Goal: Transaction & Acquisition: Book appointment/travel/reservation

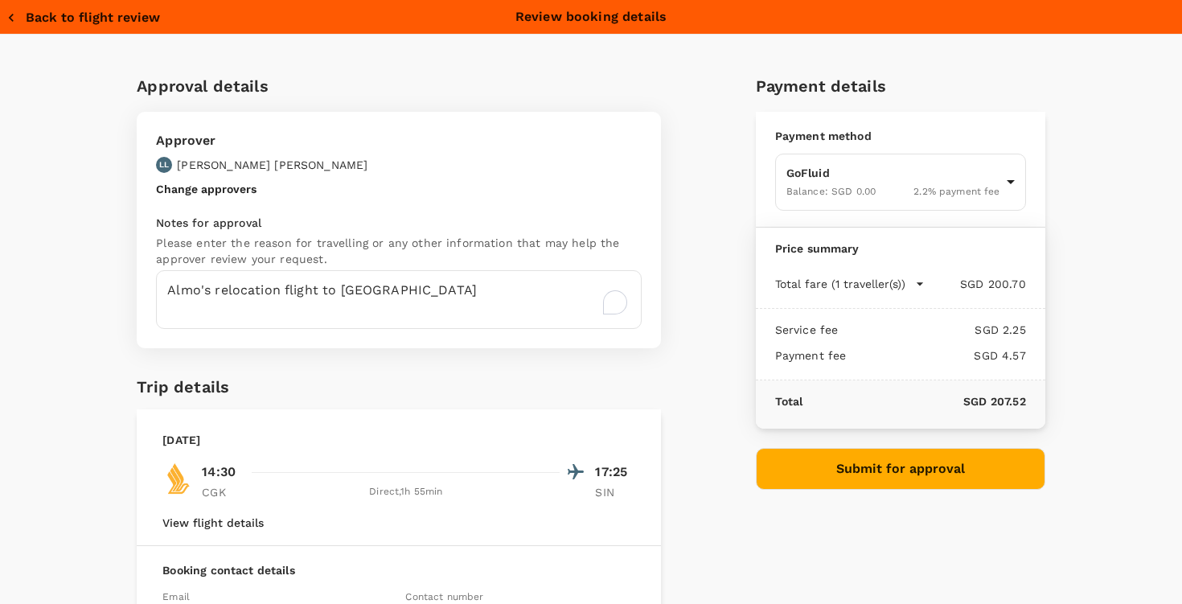
click at [37, 27] on div "Back to flight review Review booking details" at bounding box center [591, 17] width 1182 height 34
click at [37, 23] on button "Back to flight review" at bounding box center [83, 18] width 154 height 16
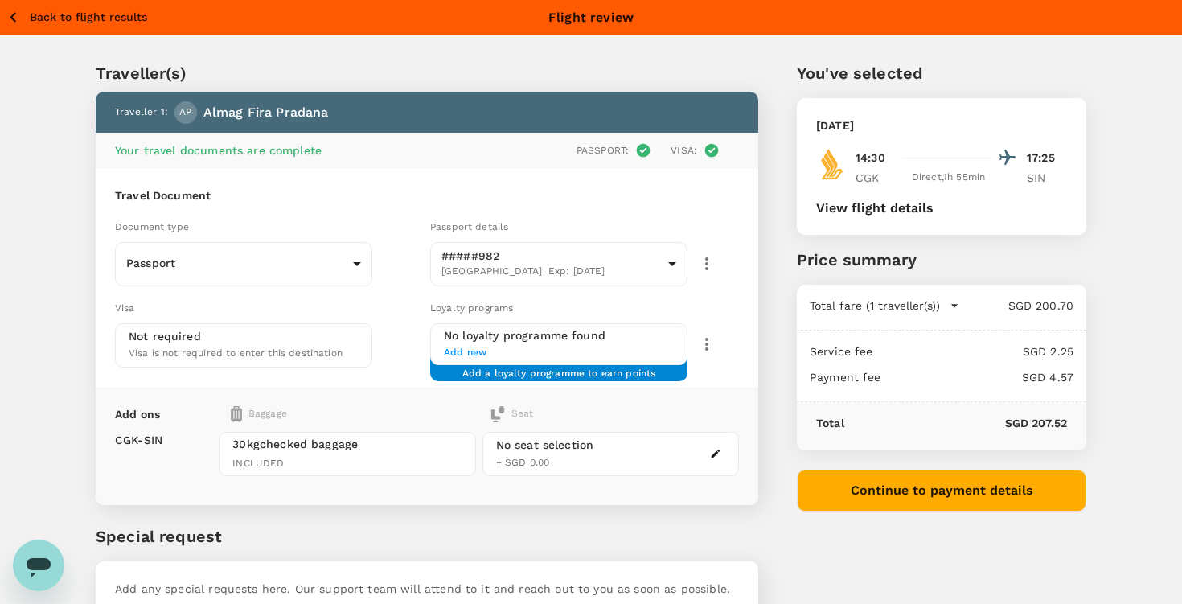
click at [59, 18] on p "Back to flight results" at bounding box center [88, 17] width 117 height 16
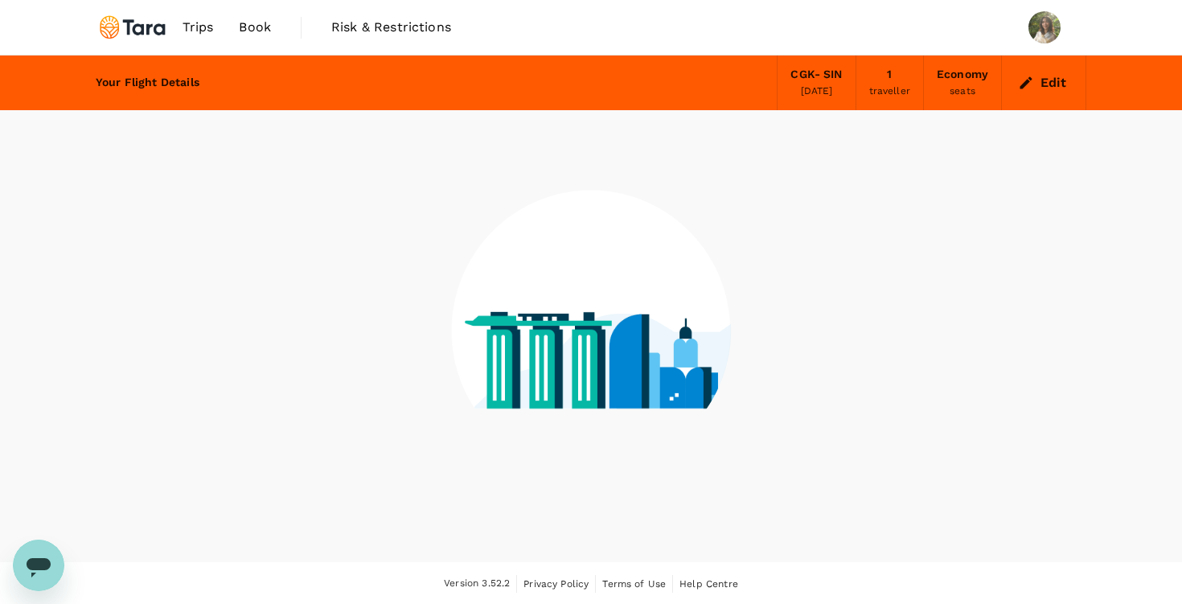
scroll to position [17, 0]
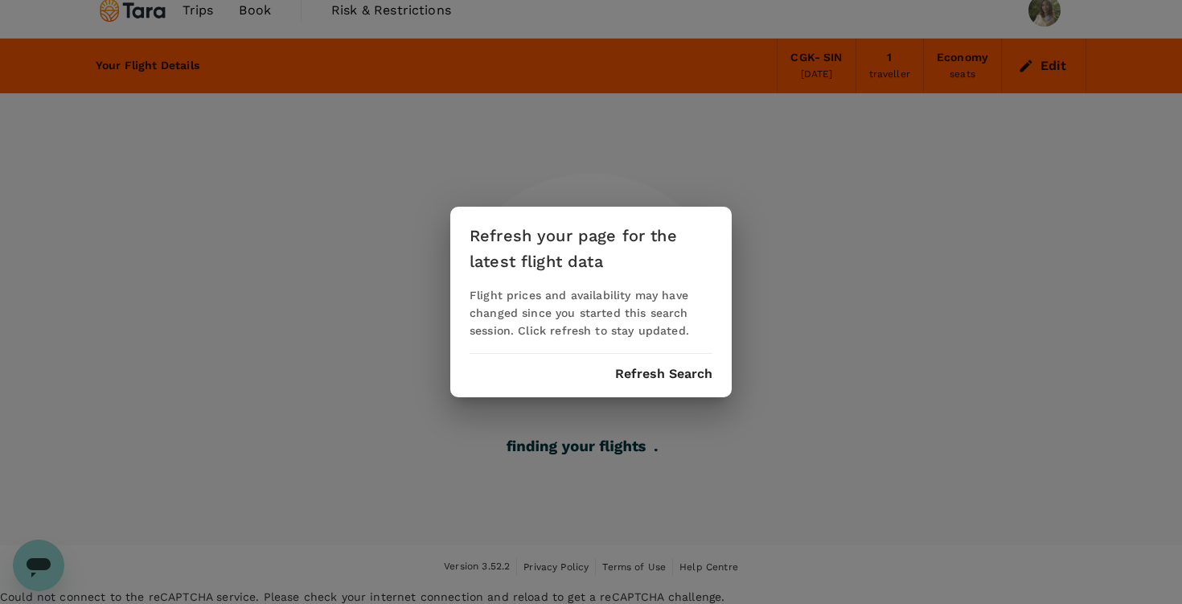
click at [682, 368] on button "Refresh Search" at bounding box center [663, 374] width 97 height 14
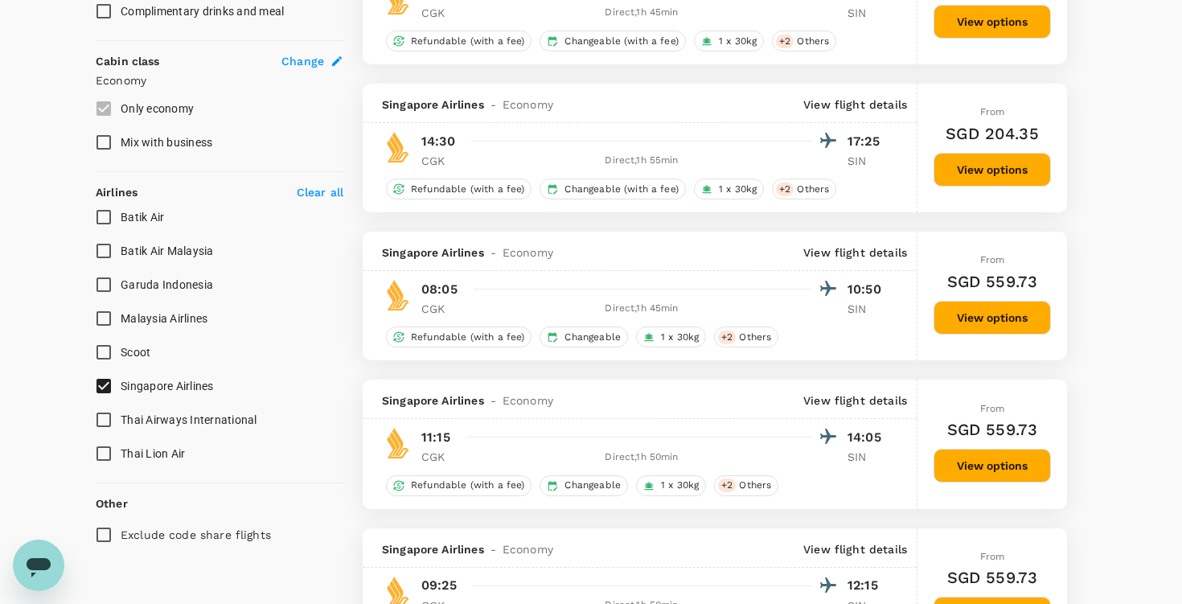
scroll to position [823, 0]
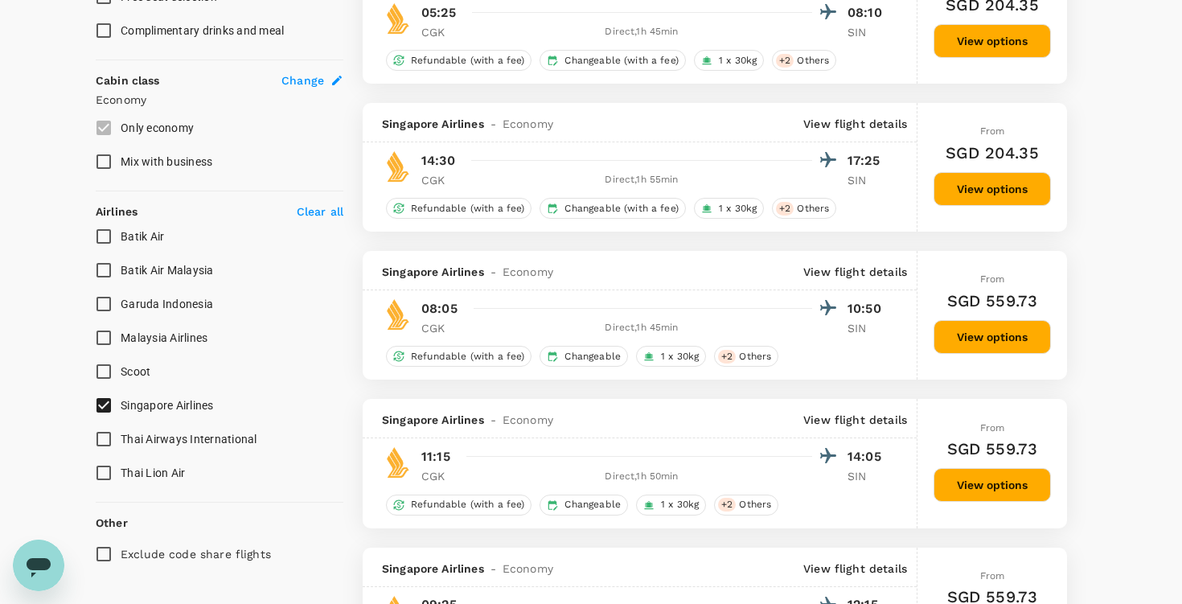
click at [996, 191] on button "View options" at bounding box center [992, 189] width 117 height 34
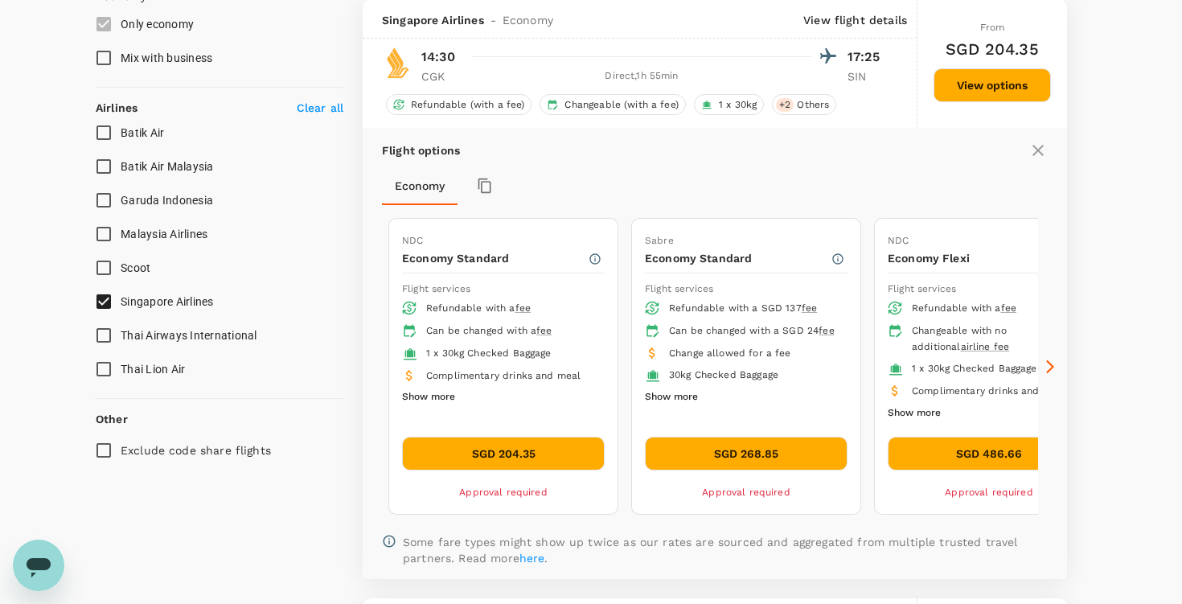
scroll to position [928, 0]
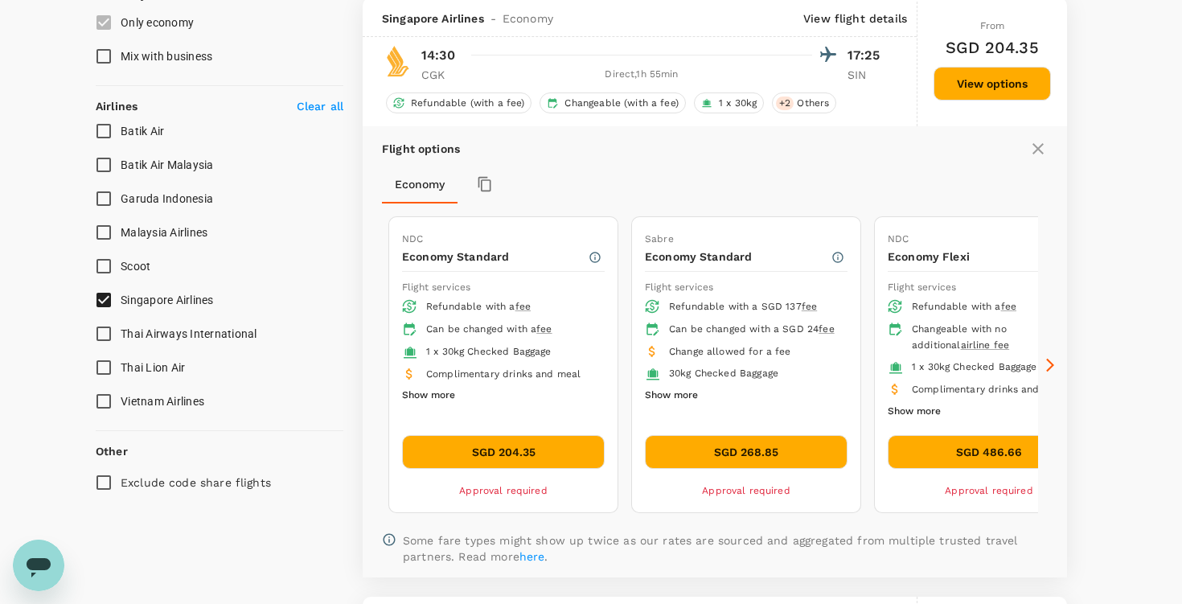
type input "1705"
checkbox input "false"
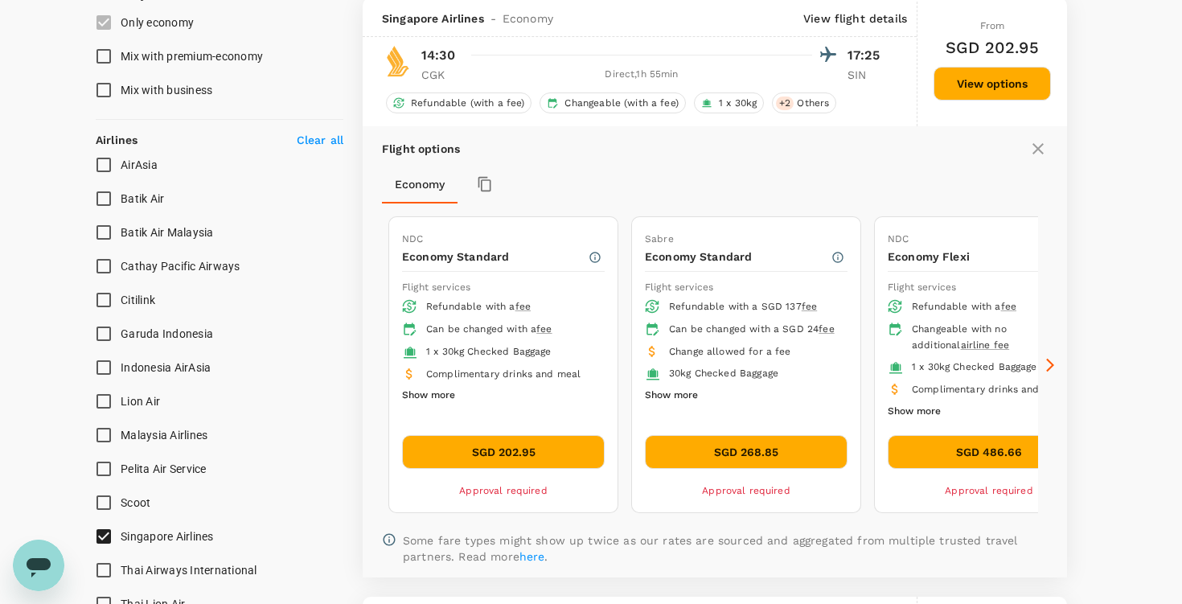
click at [555, 444] on button "SGD 202.95" at bounding box center [503, 452] width 203 height 34
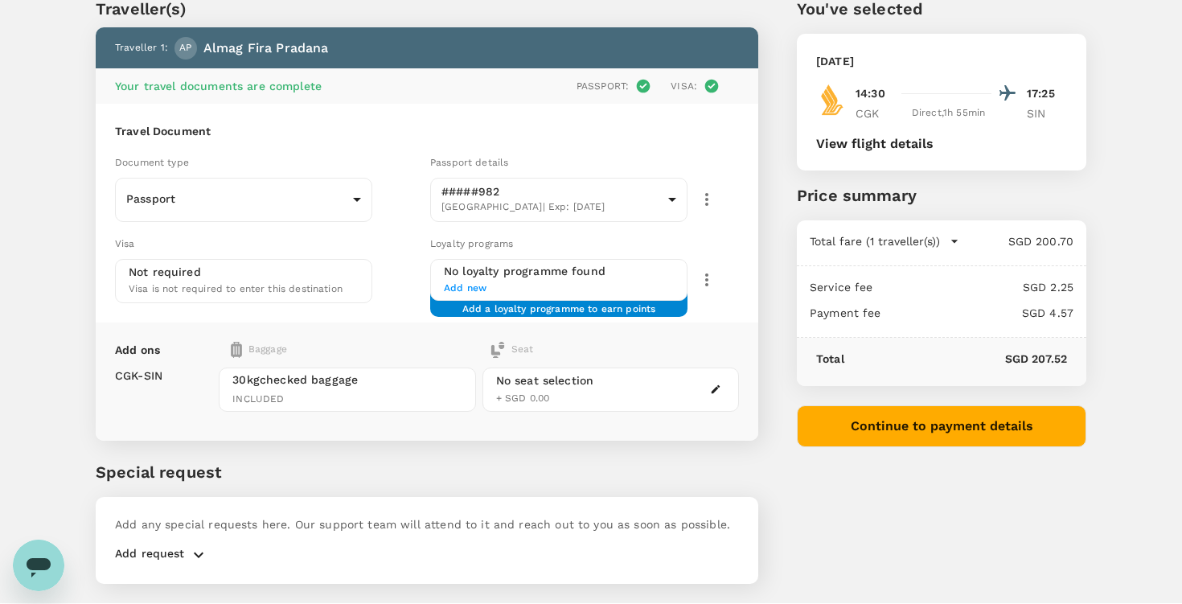
scroll to position [121, 0]
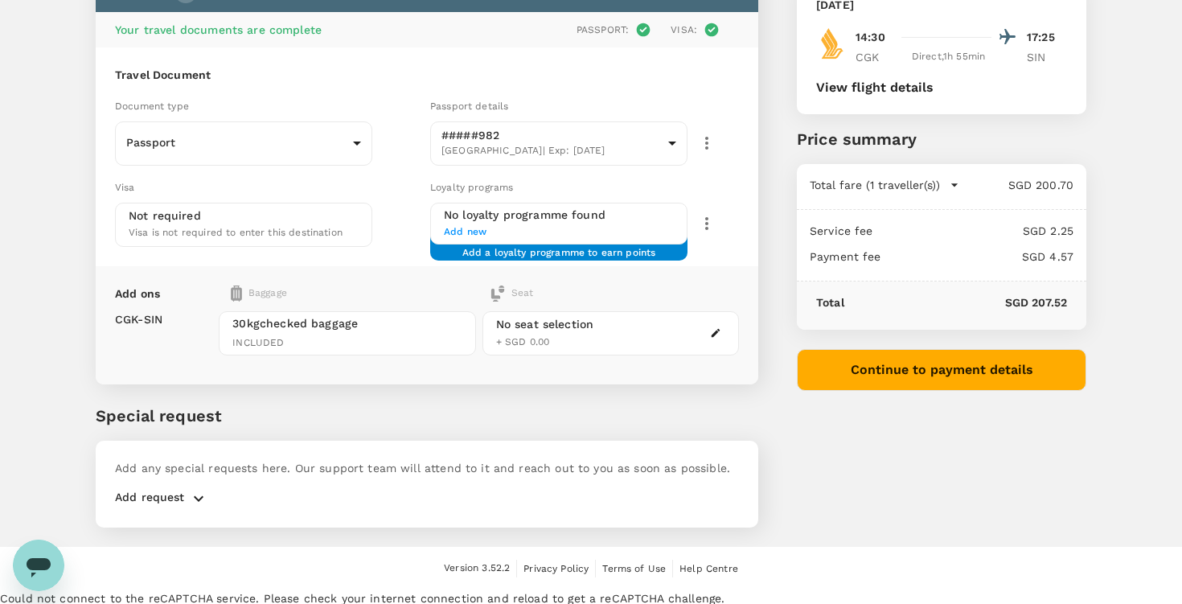
click at [170, 499] on p "Add request" at bounding box center [150, 498] width 70 height 19
click at [191, 495] on icon "button" at bounding box center [198, 498] width 19 height 19
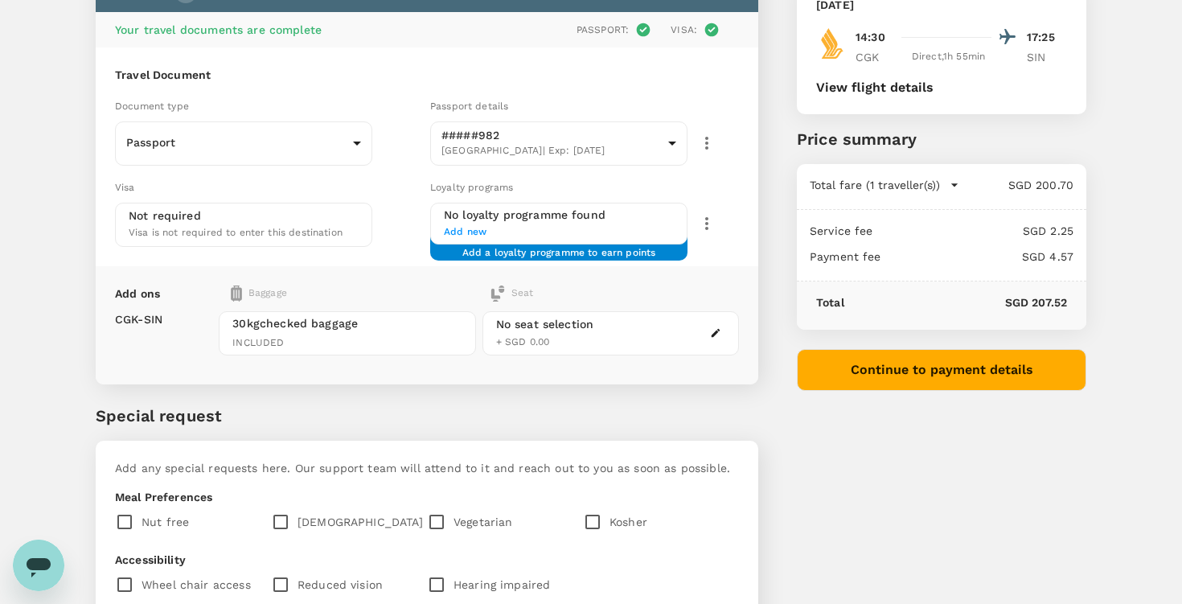
scroll to position [377, 0]
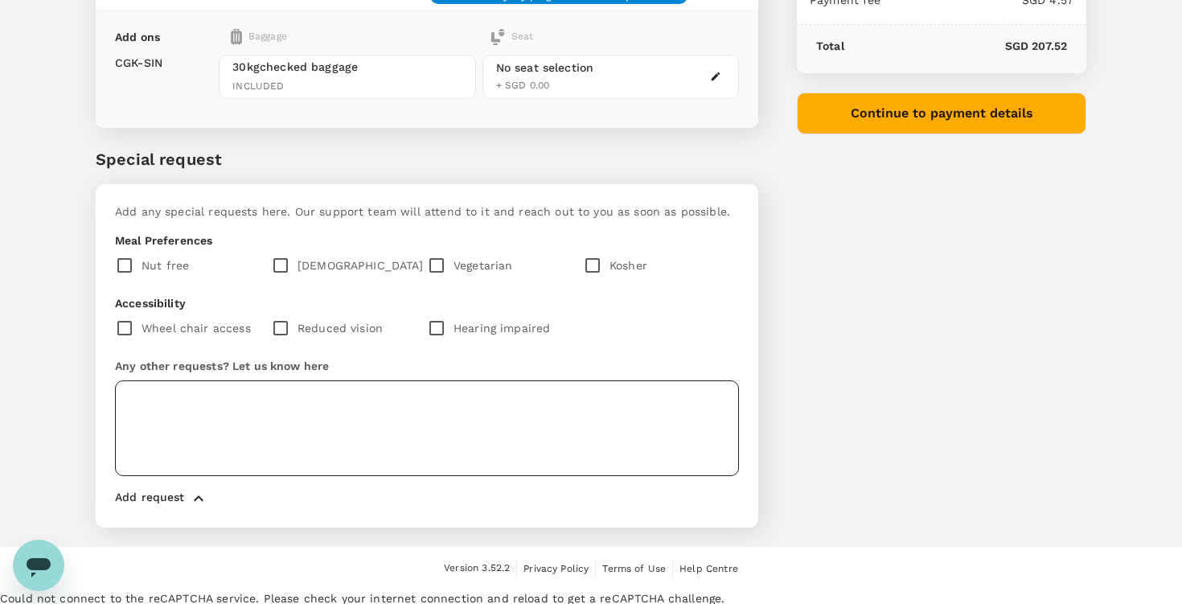
click at [294, 406] on textarea at bounding box center [427, 428] width 624 height 96
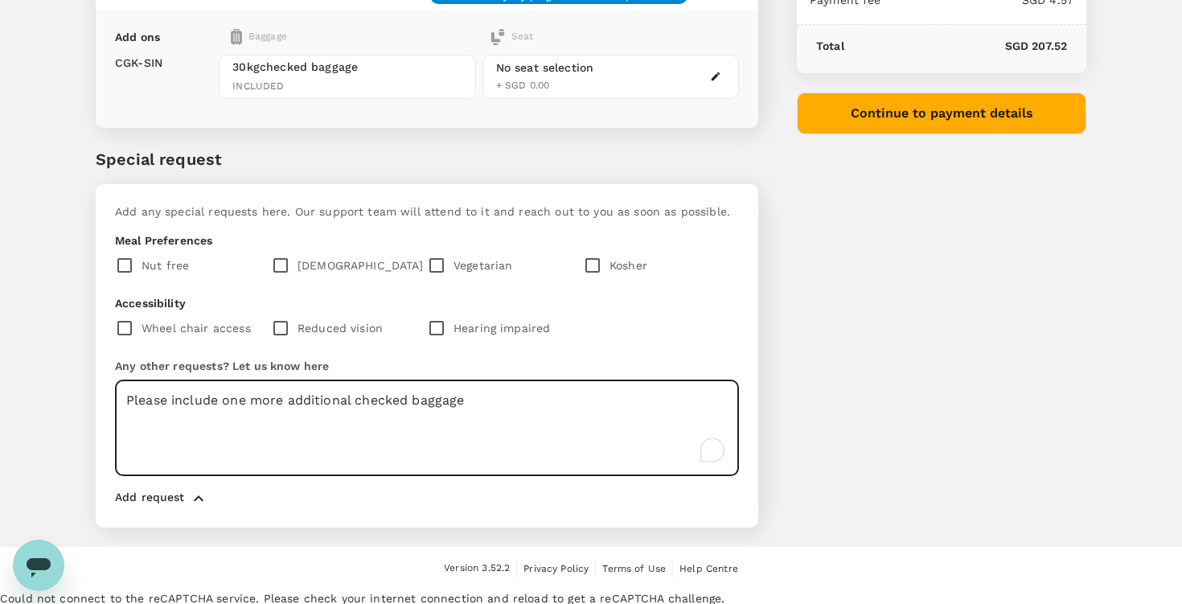
type textarea "Please include one more additional checked baggage"
click at [877, 138] on div "You've selected [DATE] 14:30 17:25 CGK Direct , 1h 55min SIN View flight detail…" at bounding box center [922, 96] width 328 height 902
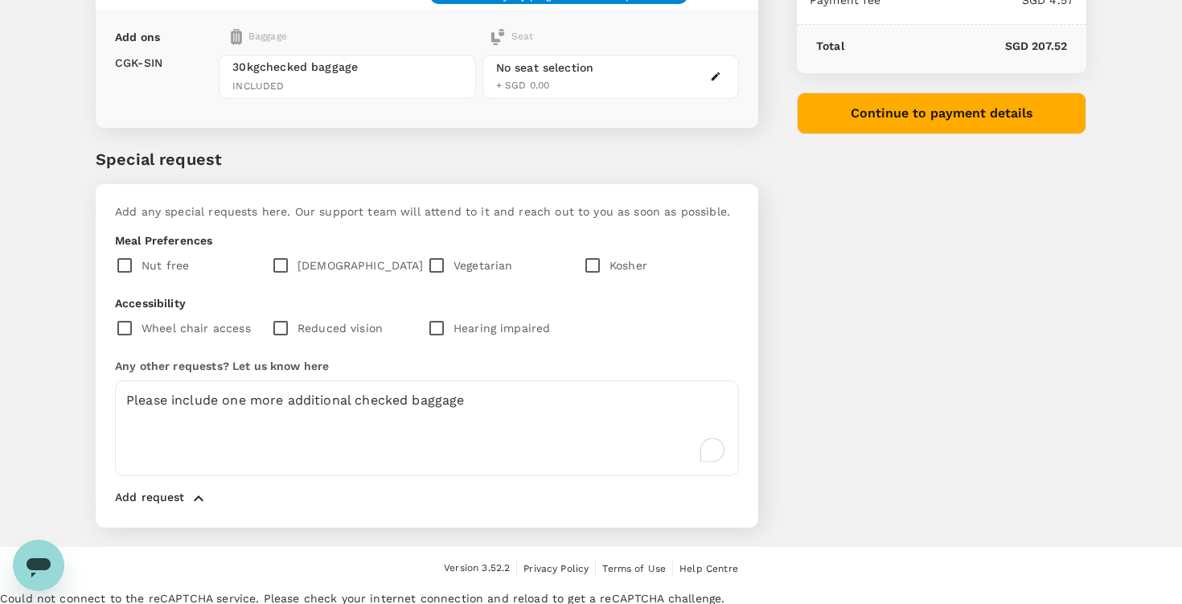
click at [879, 120] on button "Continue to payment details" at bounding box center [942, 113] width 290 height 42
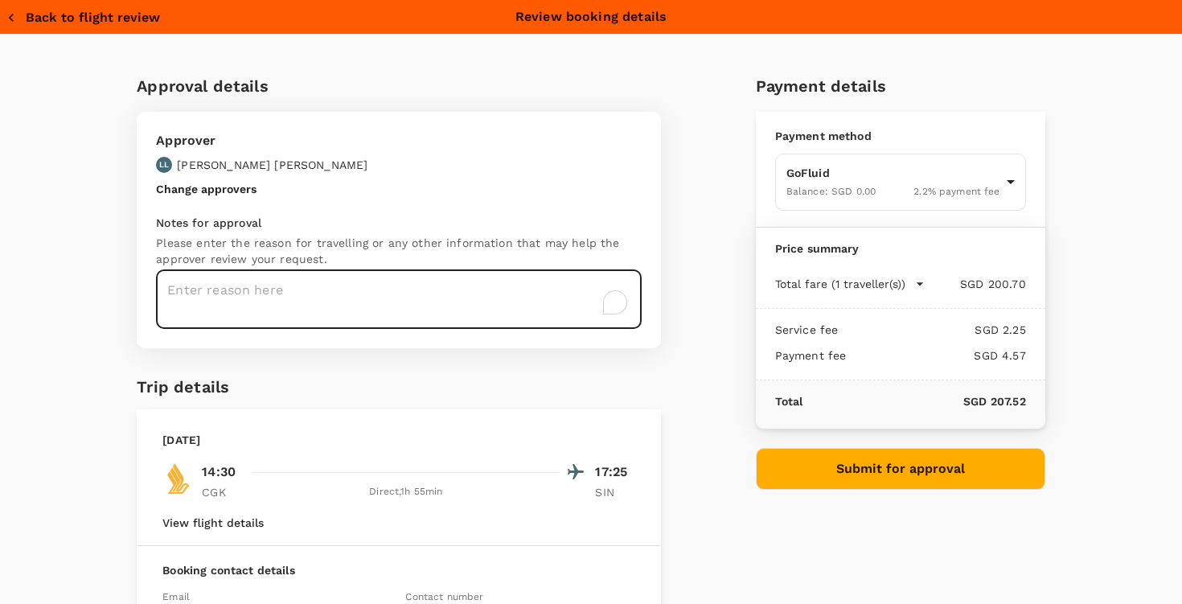
click at [395, 284] on textarea "To enrich screen reader interactions, please activate Accessibility in Grammarl…" at bounding box center [399, 299] width 486 height 59
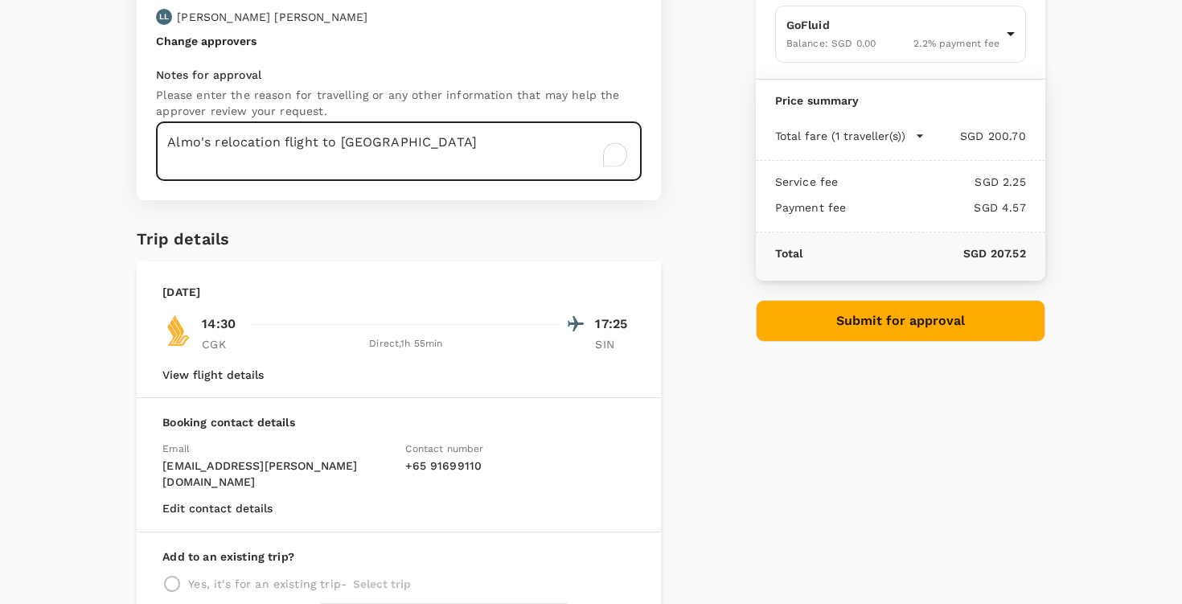
scroll to position [260, 0]
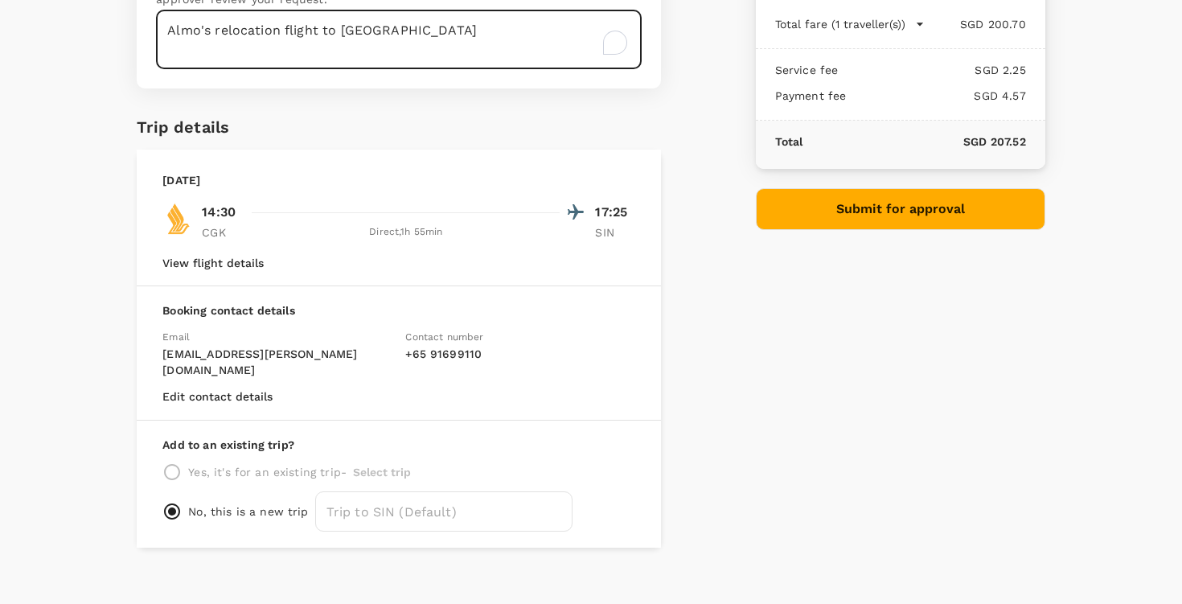
type textarea "Almo's relocation flight to [GEOGRAPHIC_DATA]"
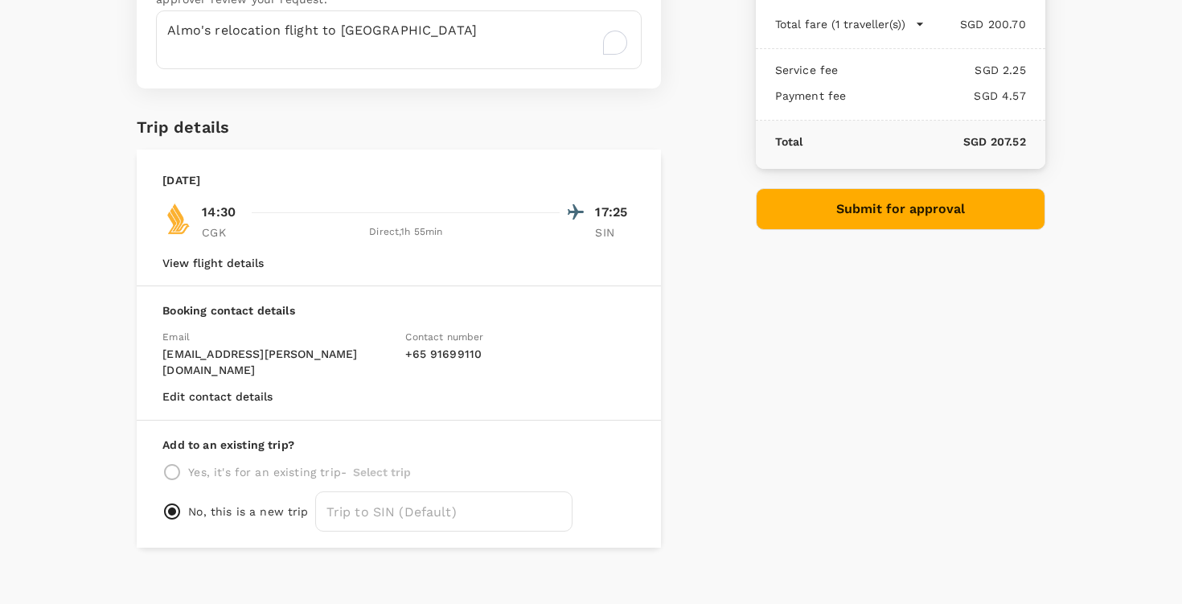
click at [219, 390] on button "Edit contact details" at bounding box center [217, 396] width 110 height 13
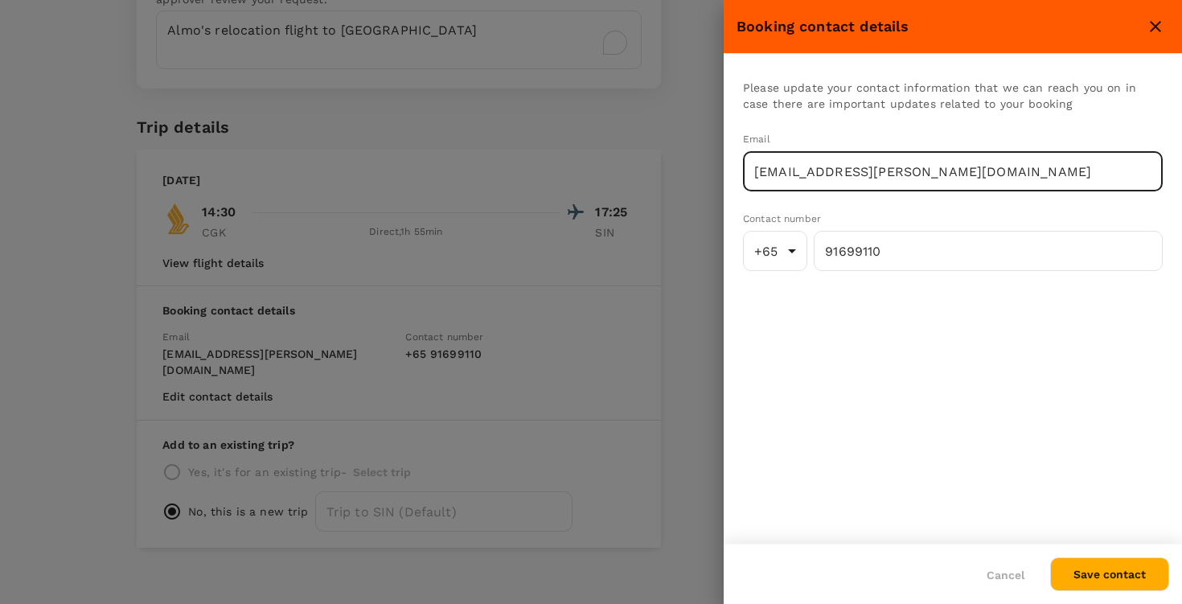
drag, startPoint x: 1005, startPoint y: 175, endPoint x: 771, endPoint y: 175, distance: 234.9
click at [767, 176] on input "[EMAIL_ADDRESS][PERSON_NAME][DOMAIN_NAME]" at bounding box center [953, 171] width 420 height 40
type input "[EMAIL_ADDRESS][DOMAIN_NAME]"
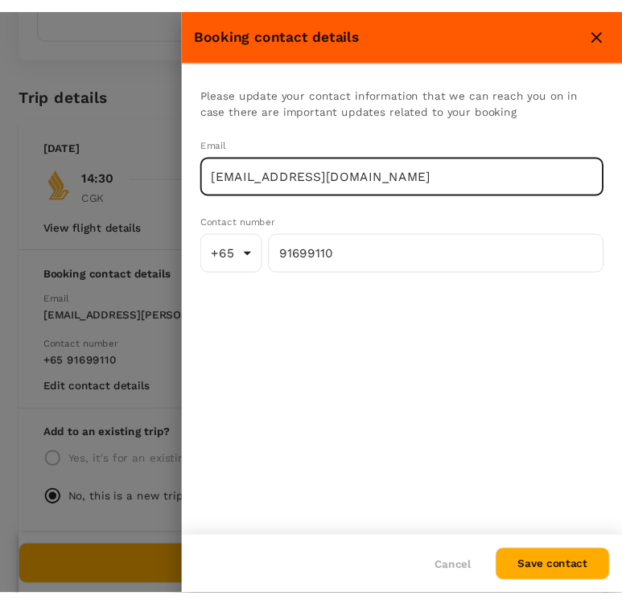
scroll to position [276, 0]
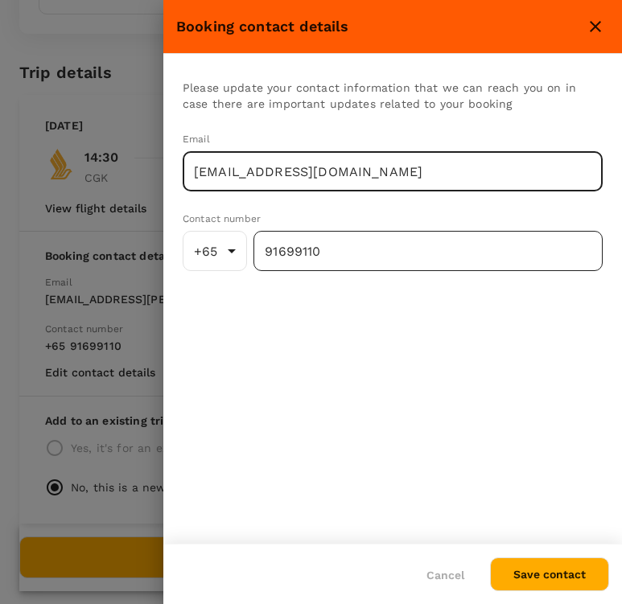
click at [350, 260] on input "91699110" at bounding box center [427, 251] width 349 height 40
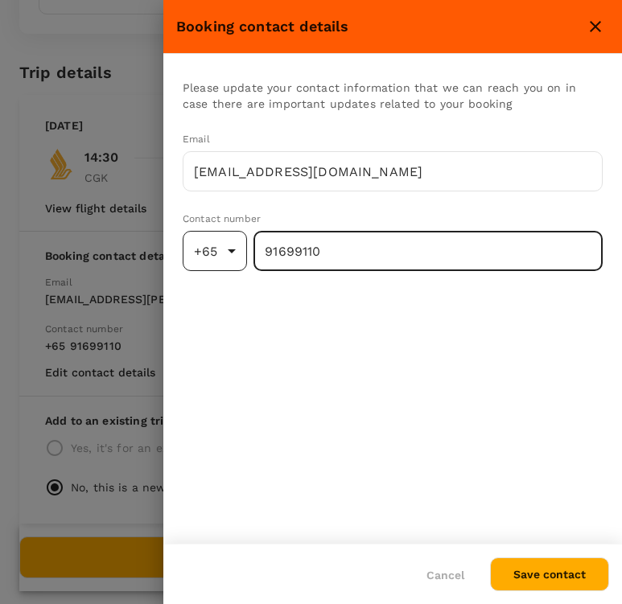
click at [202, 263] on body "Back to flight results Flight review Traveller(s) Traveller 1 : AP Almag Fira P…" at bounding box center [311, 454] width 622 height 1740
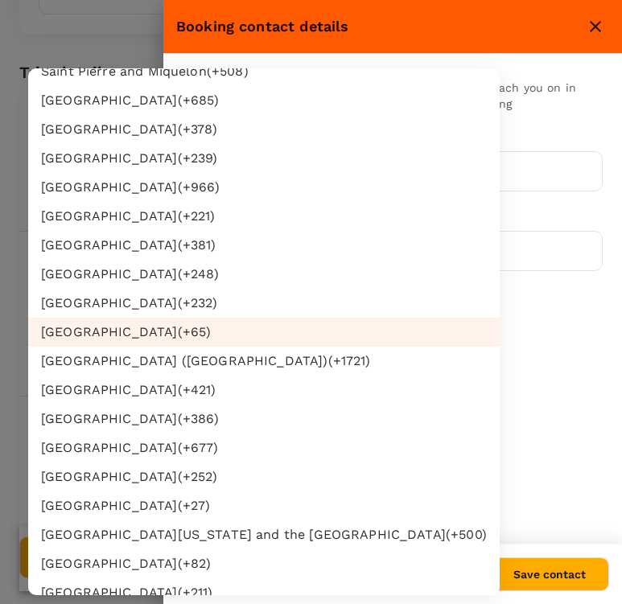
scroll to position [2653, 0]
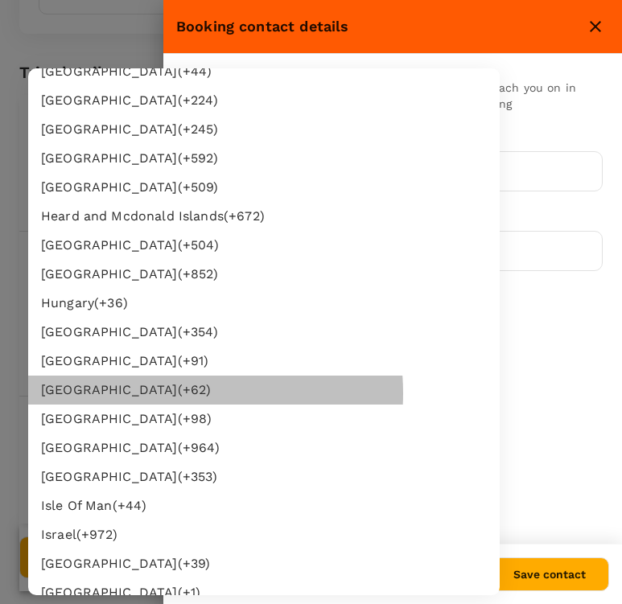
click at [158, 393] on li "Indonesia (+ 62 )" at bounding box center [263, 390] width 471 height 29
type input "62"
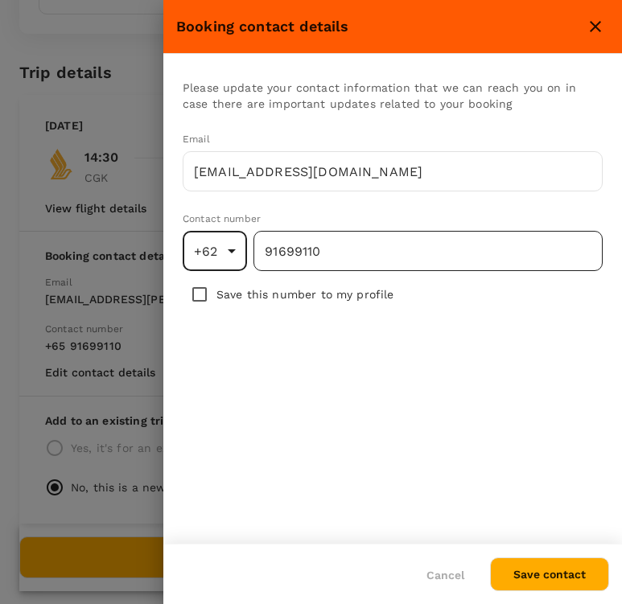
click at [338, 254] on input "91699110" at bounding box center [427, 251] width 349 height 40
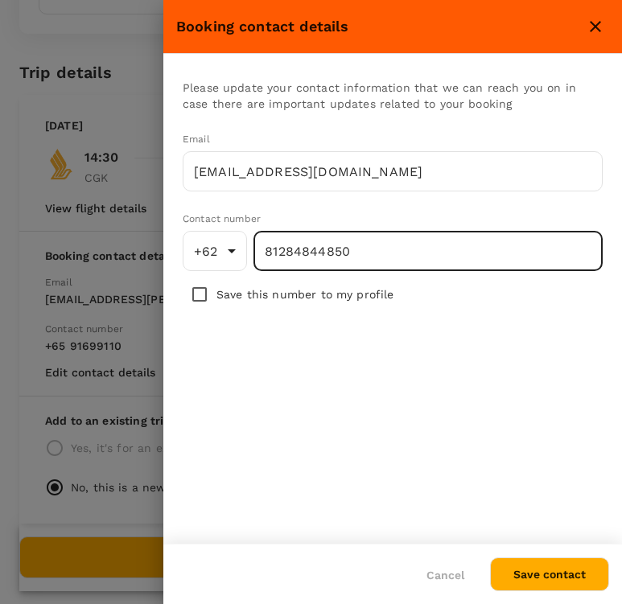
type input "81284844850"
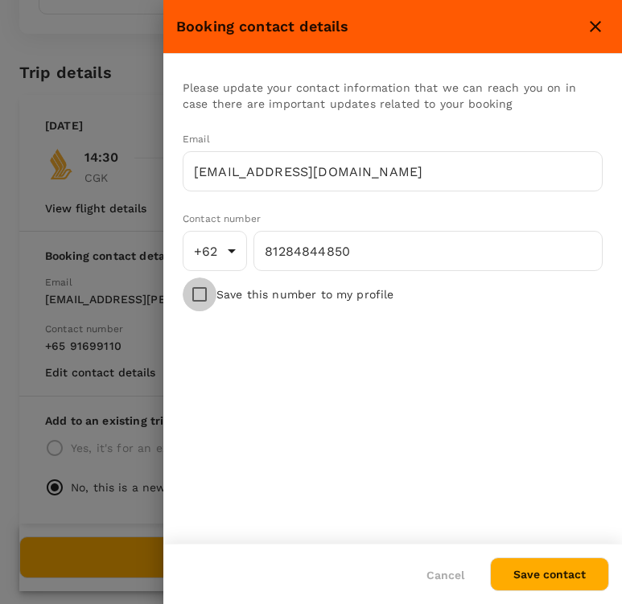
click at [196, 302] on input "checkbox" at bounding box center [200, 294] width 34 height 34
click at [195, 294] on input "checkbox" at bounding box center [200, 294] width 34 height 34
checkbox input "false"
click at [540, 578] on button "Save contact" at bounding box center [549, 574] width 119 height 34
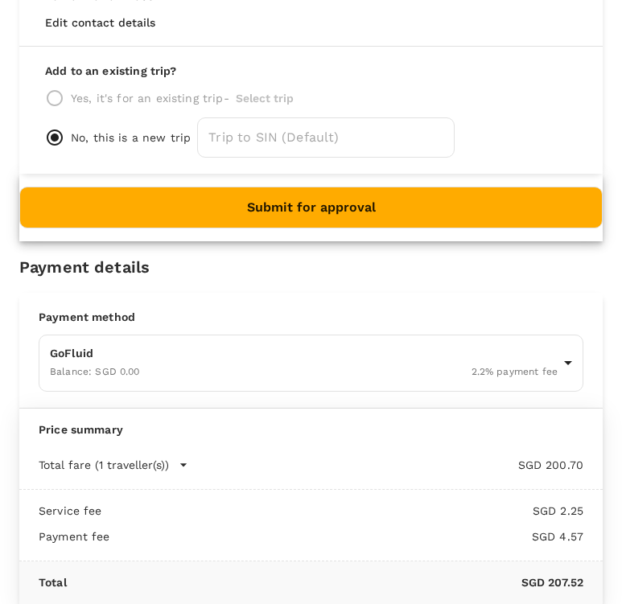
scroll to position [713, 0]
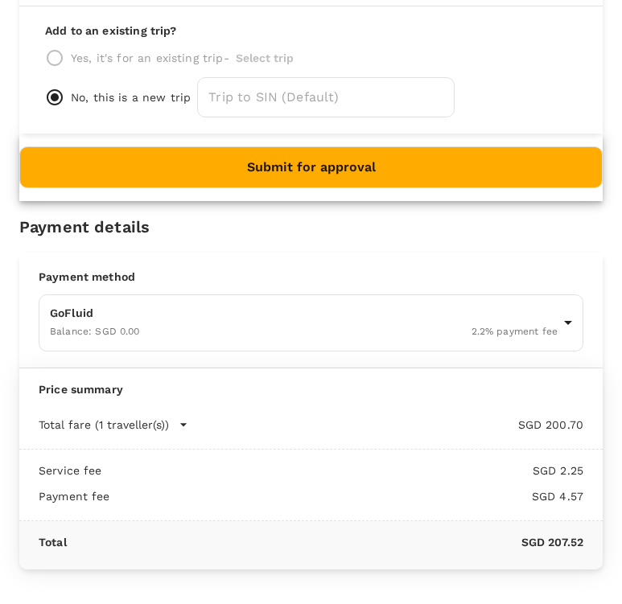
click at [346, 188] on button "Submit for approval" at bounding box center [310, 167] width 583 height 42
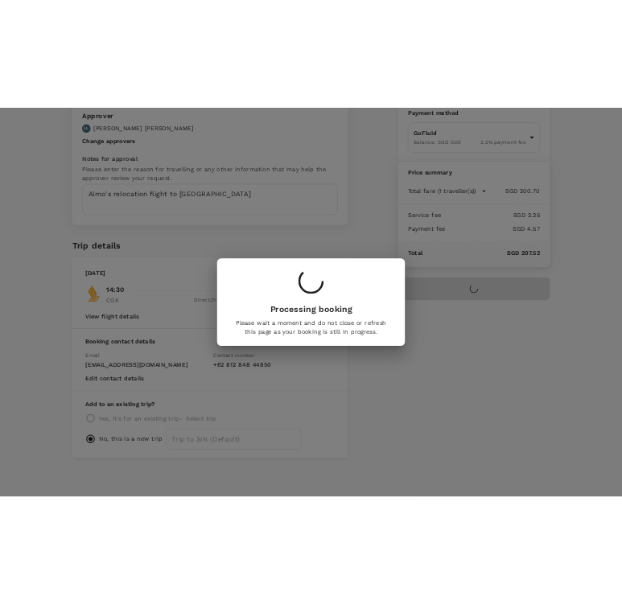
scroll to position [125, 0]
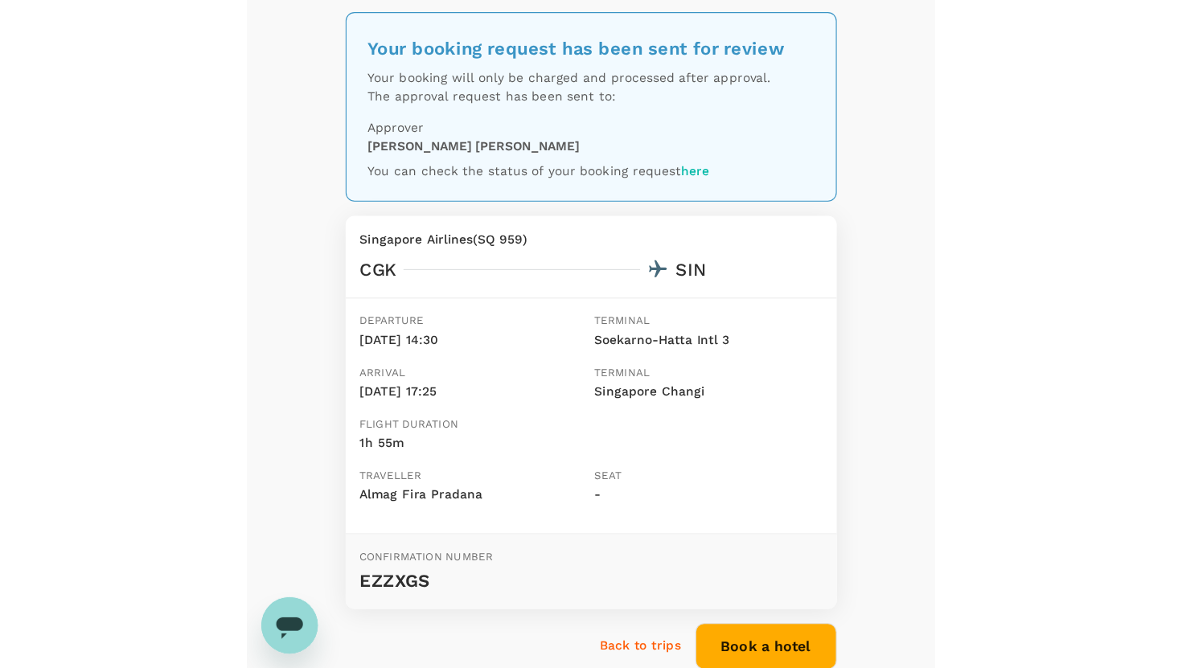
scroll to position [62, 0]
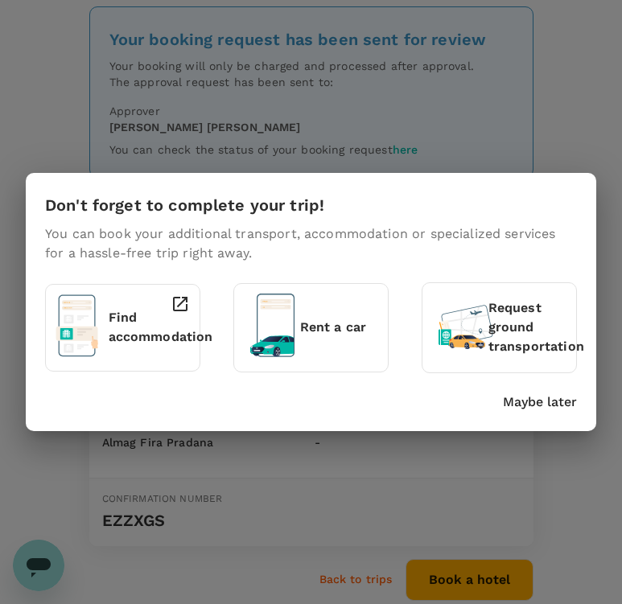
click at [129, 333] on p "Find accommodation" at bounding box center [161, 327] width 105 height 39
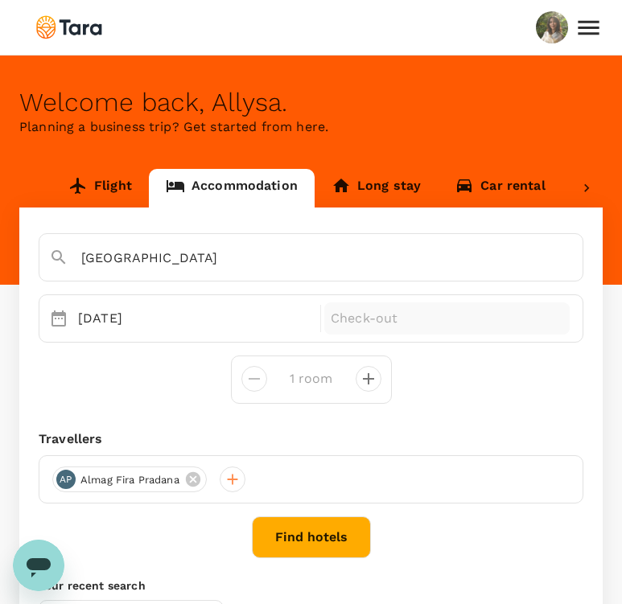
click at [380, 314] on p "Check-out" at bounding box center [447, 318] width 232 height 19
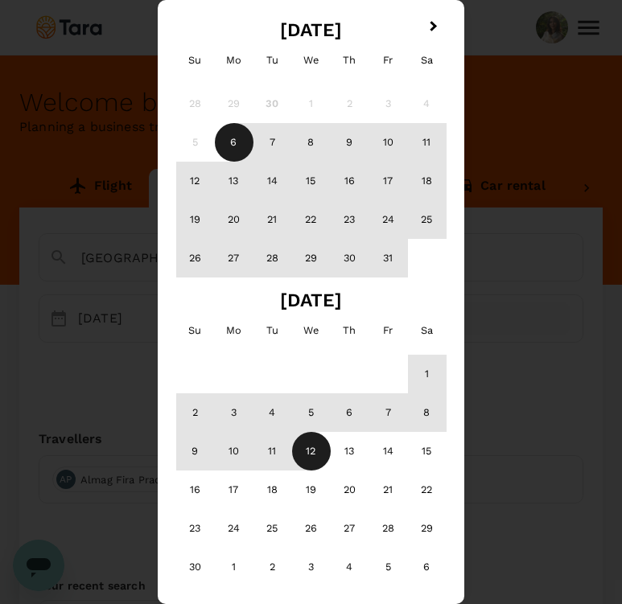
click at [313, 450] on div "12" at bounding box center [311, 451] width 39 height 39
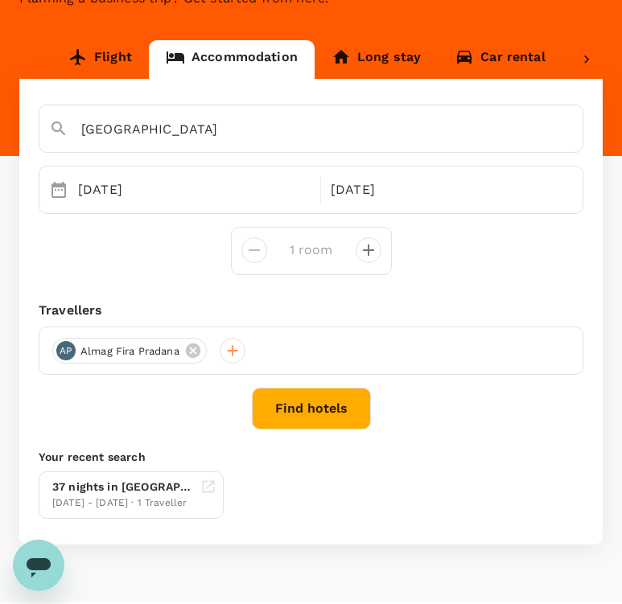
scroll to position [142, 0]
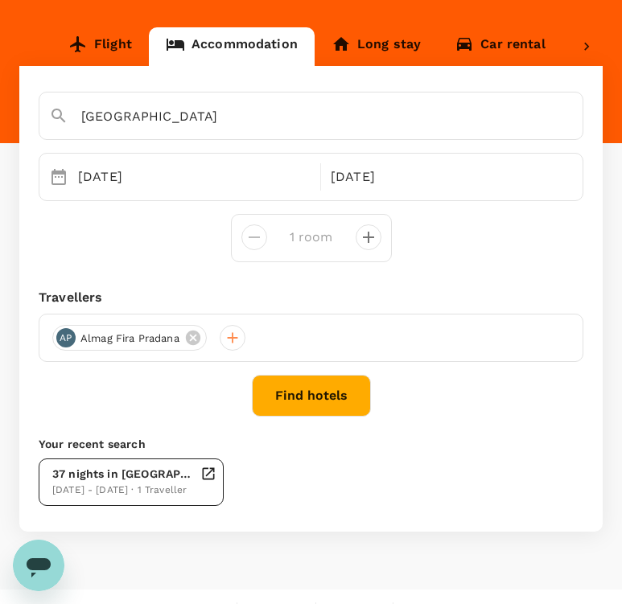
click at [131, 490] on div "[DATE] - [DATE] · 1 Traveller" at bounding box center [123, 491] width 142 height 16
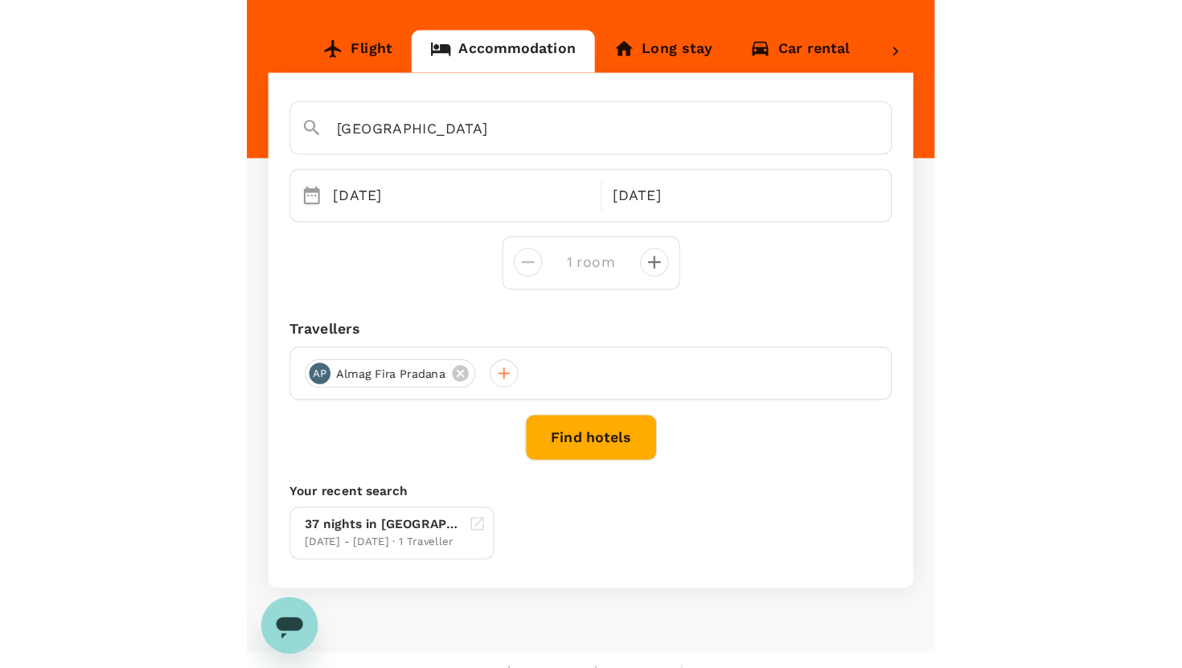
scroll to position [1, 0]
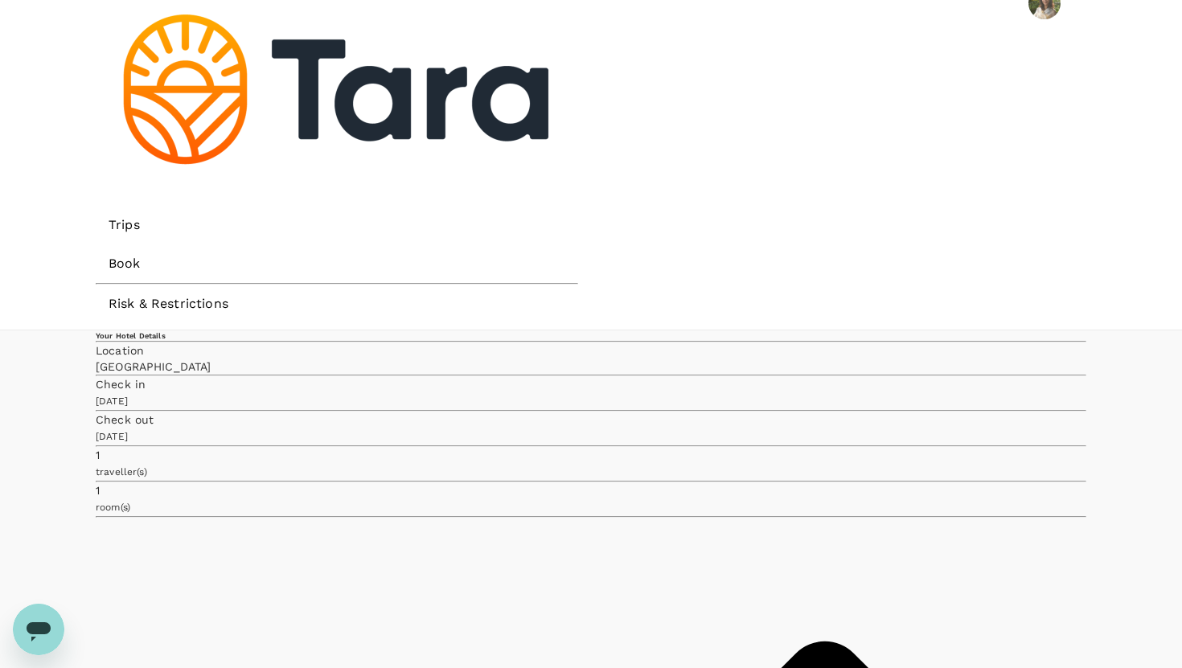
scroll to position [33, 0]
click at [185, 330] on h6 "Your Hotel Details" at bounding box center [591, 335] width 991 height 10
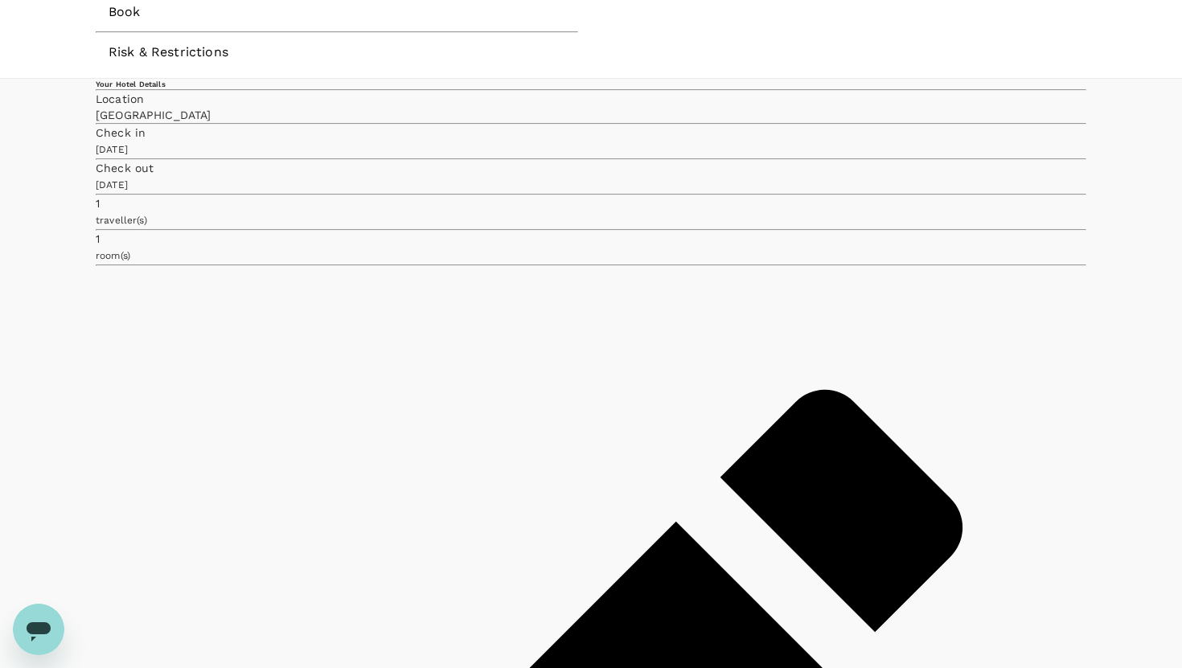
scroll to position [243, 0]
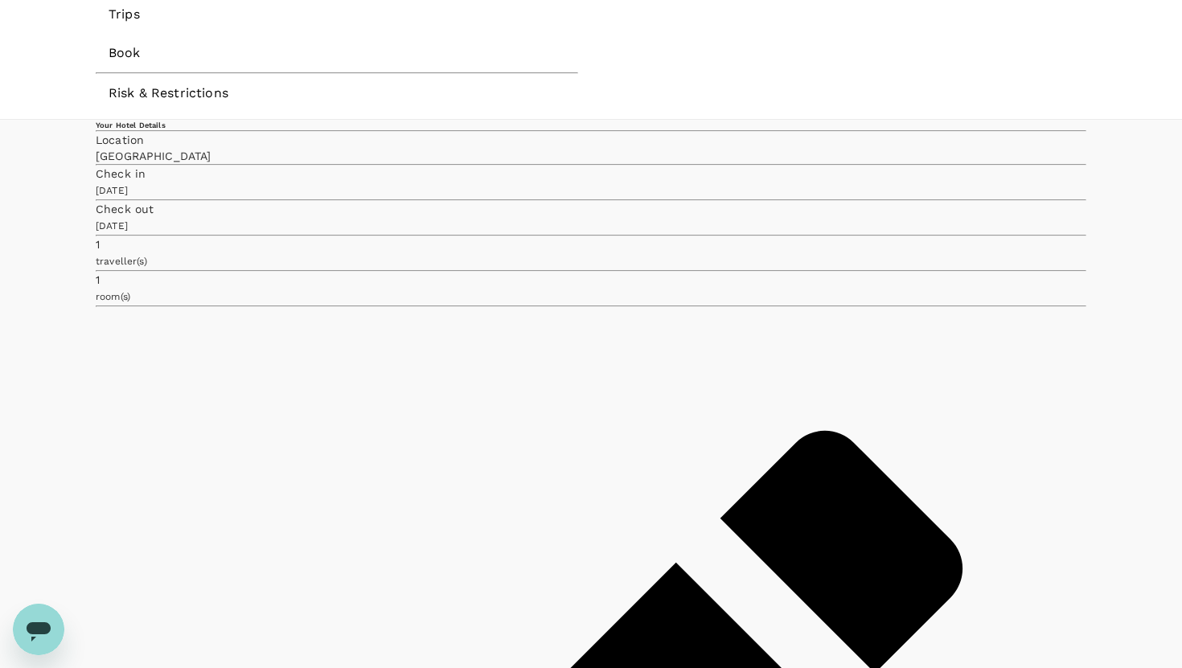
type input "208"
drag, startPoint x: 293, startPoint y: 82, endPoint x: 179, endPoint y: 106, distance: 116.7
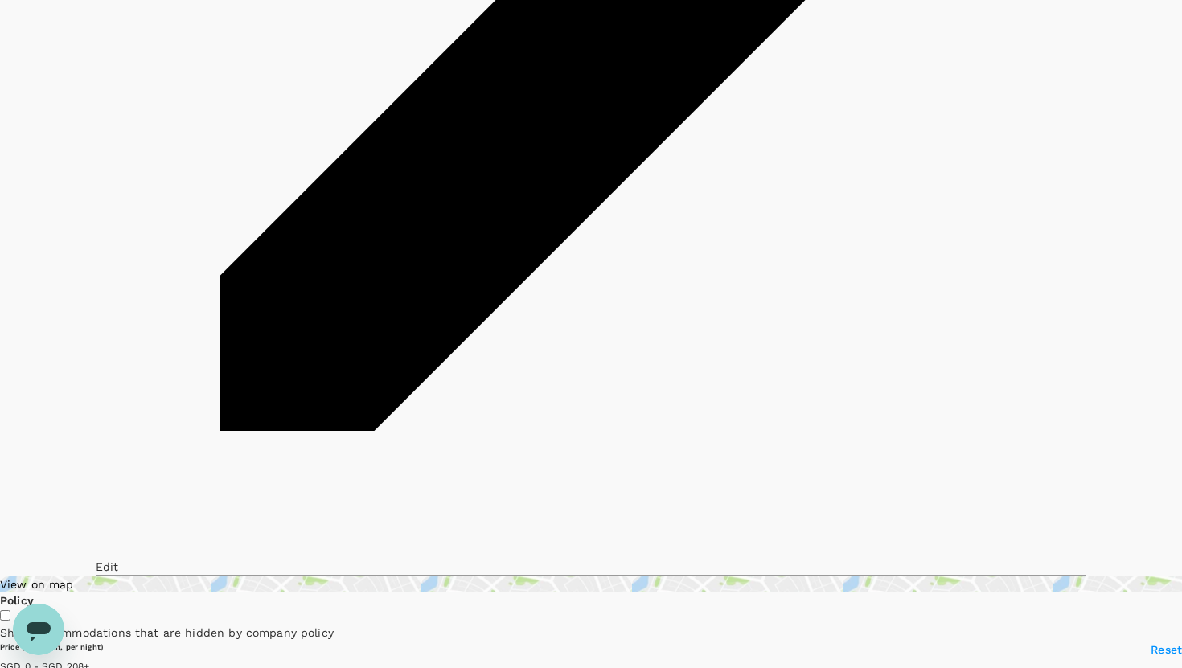
scroll to position [1000, 0]
